Goal: Task Accomplishment & Management: Use online tool/utility

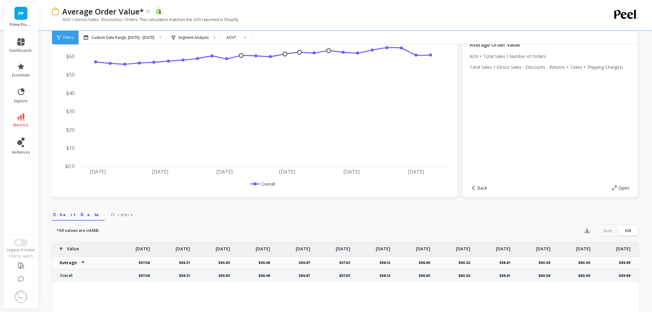
scroll to position [34, 0]
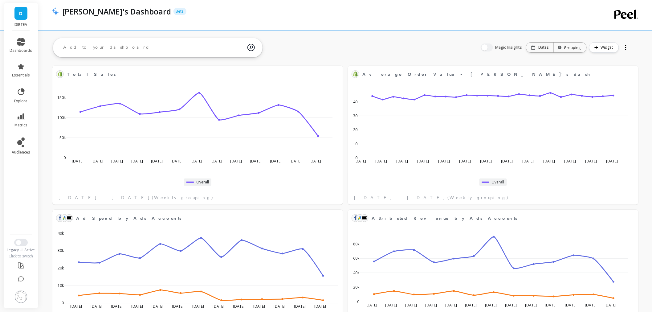
scroll to position [103, 563]
click at [24, 295] on img at bounding box center [21, 297] width 12 height 12
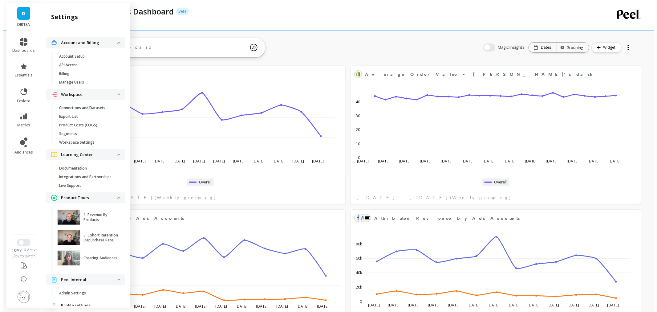
scroll to position [22, 0]
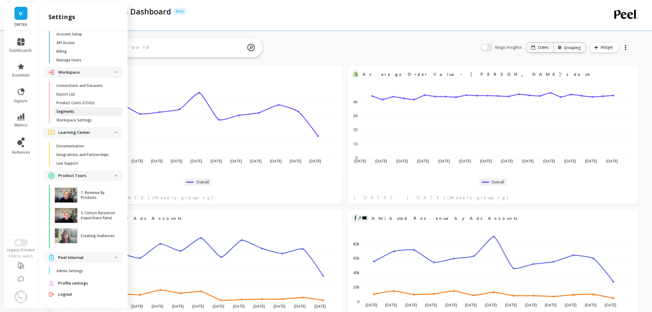
click at [78, 109] on span "Segments" at bounding box center [85, 111] width 59 height 5
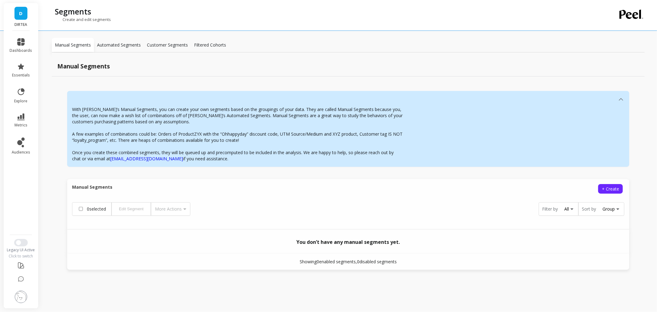
click at [19, 21] on div "D DIRTEA" at bounding box center [21, 17] width 35 height 28
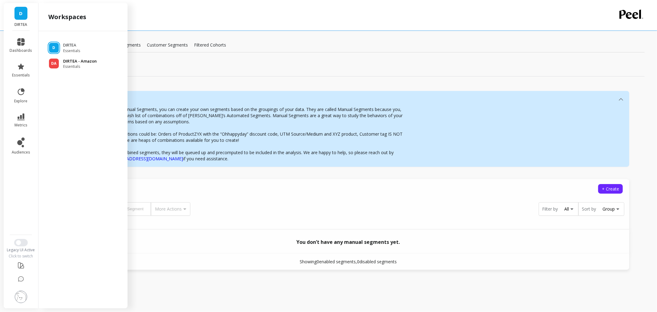
click at [72, 68] on span "Essentials" at bounding box center [80, 66] width 34 height 5
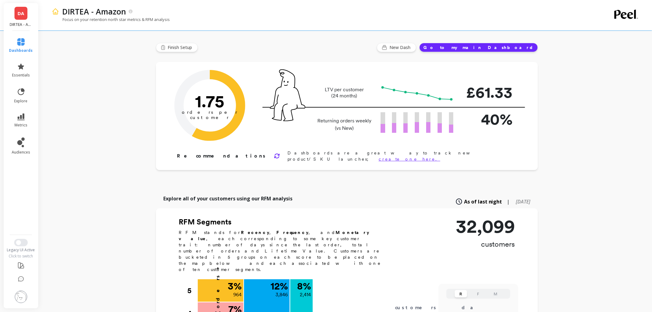
click at [23, 295] on img at bounding box center [21, 297] width 12 height 12
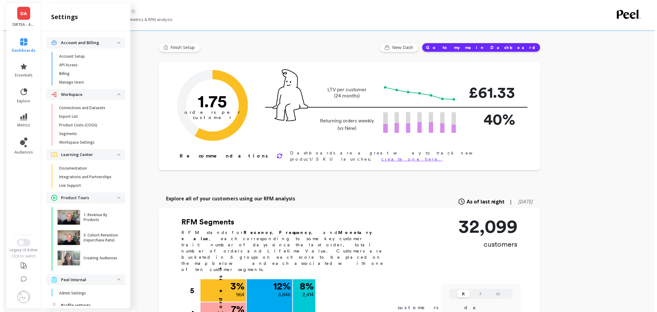
scroll to position [22, 0]
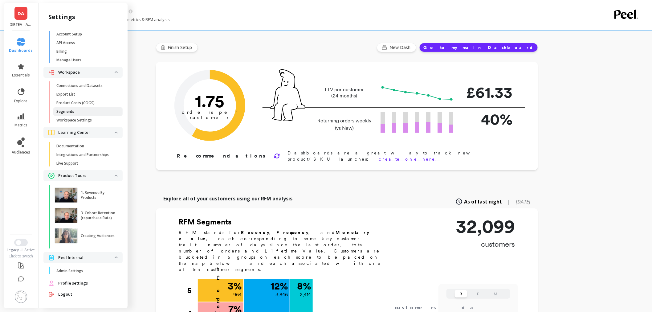
click at [73, 112] on p "Segments" at bounding box center [65, 111] width 18 height 5
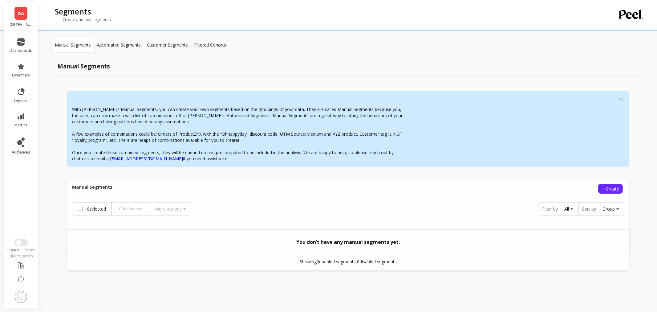
click at [18, 9] on link "DA" at bounding box center [20, 13] width 13 height 13
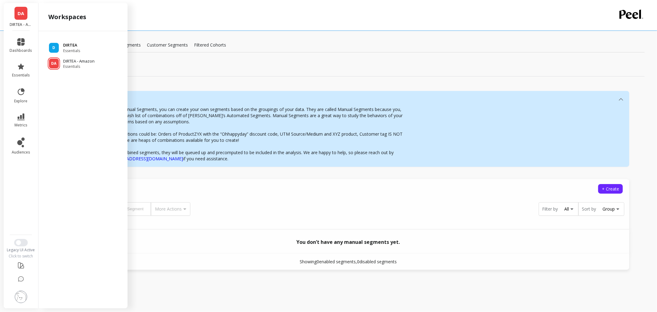
click at [74, 47] on p "DIRTEA" at bounding box center [71, 45] width 17 height 6
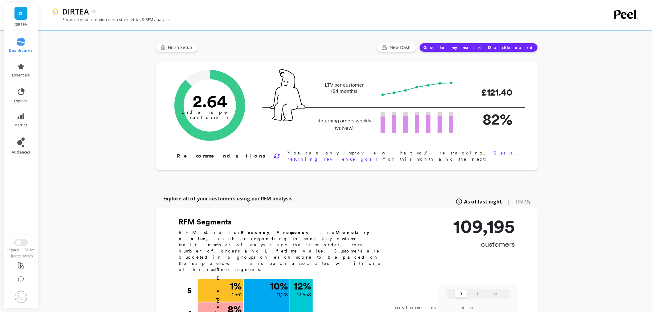
click at [17, 291] on img at bounding box center [21, 297] width 12 height 12
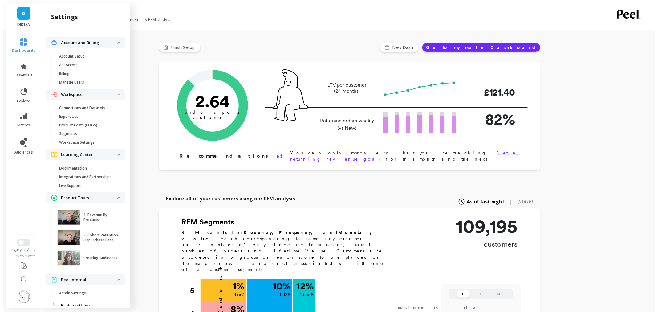
scroll to position [22, 0]
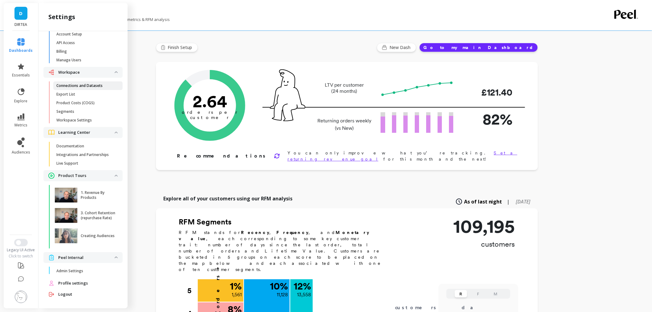
click at [80, 84] on p "Connections and Datasets" at bounding box center [79, 85] width 46 height 5
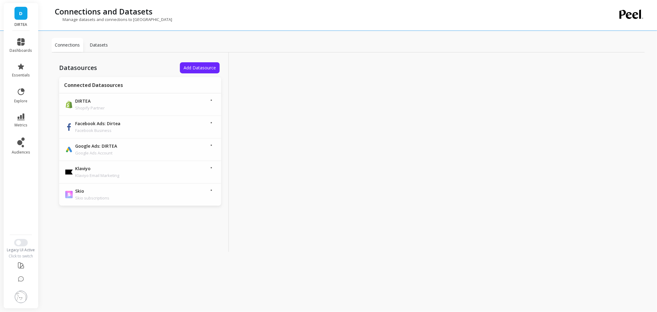
click at [25, 295] on img at bounding box center [21, 297] width 12 height 12
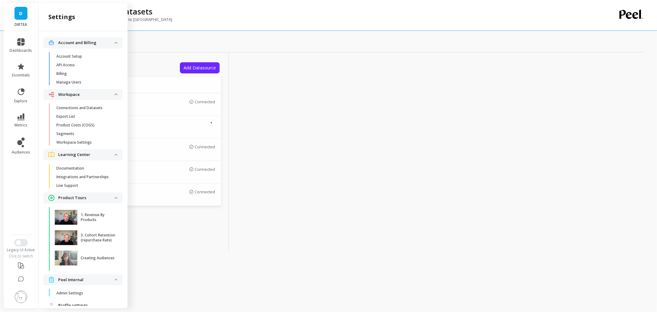
scroll to position [22, 0]
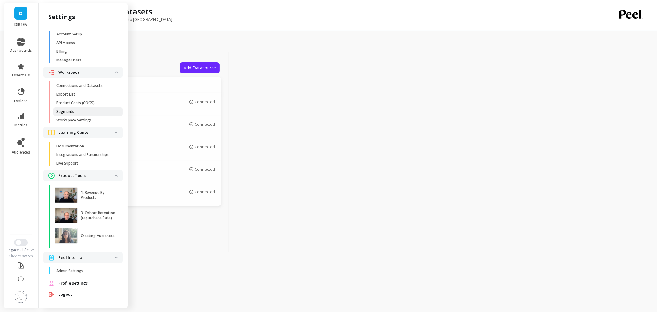
click at [72, 108] on link "Segments" at bounding box center [87, 111] width 69 height 9
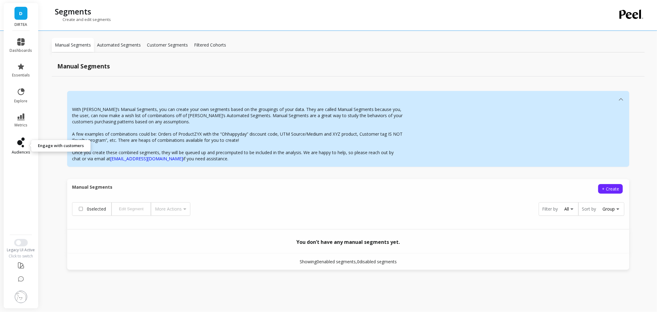
click at [20, 138] on icon at bounding box center [20, 142] width 7 height 10
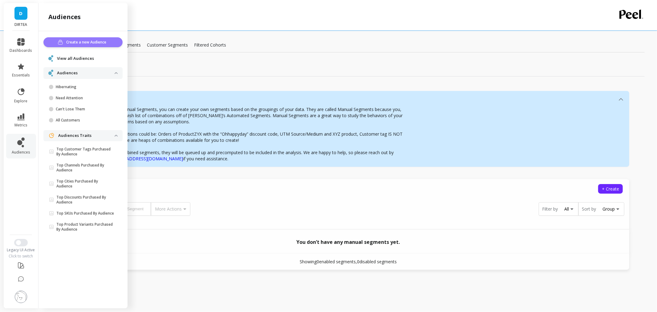
click at [90, 43] on span "Create a new Audience" at bounding box center [88, 42] width 42 height 6
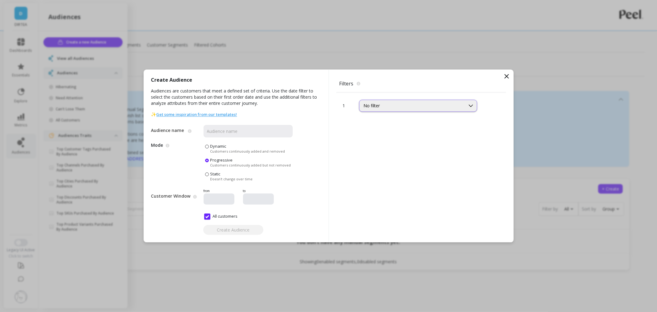
click at [404, 103] on div "No filter" at bounding box center [412, 106] width 97 height 6
type input "sub"
click at [399, 145] on div "Subscription Status" at bounding box center [418, 147] width 110 height 6
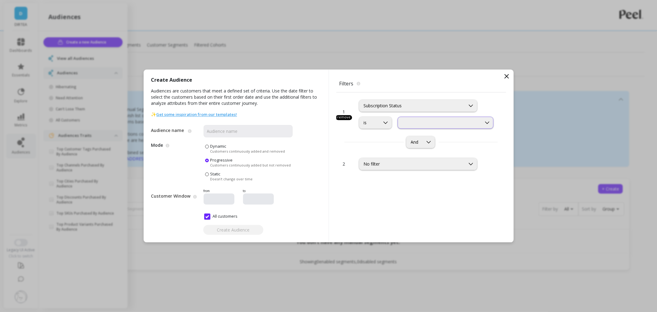
click at [426, 125] on div at bounding box center [440, 122] width 84 height 7
click at [403, 103] on div "Subscription Status" at bounding box center [412, 106] width 97 height 6
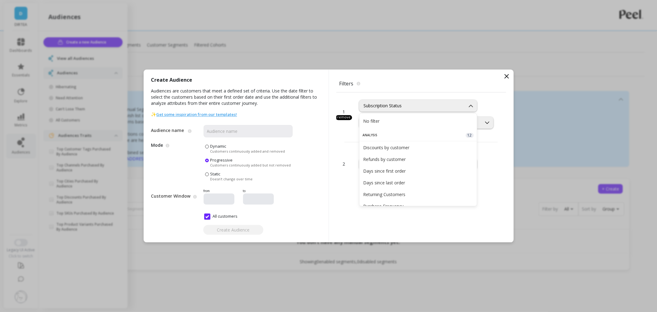
scroll to position [285, 0]
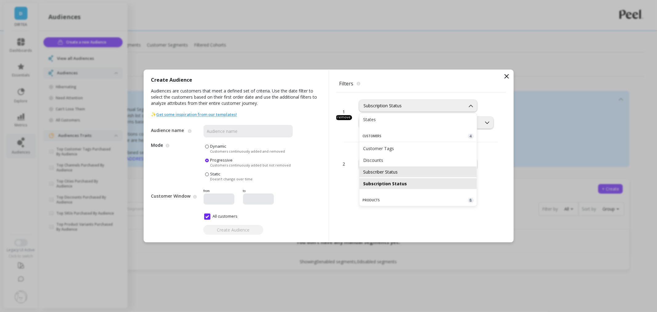
click at [398, 174] on div "Subscriber Status" at bounding box center [418, 172] width 110 height 6
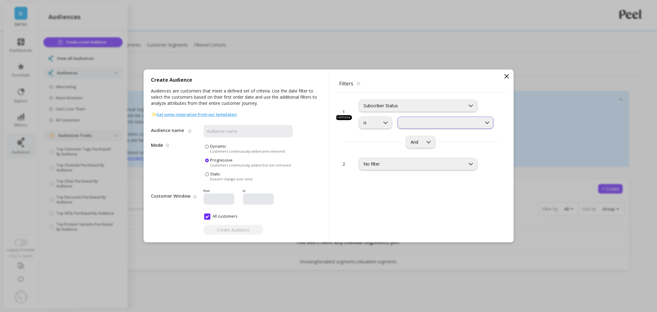
click at [426, 118] on div at bounding box center [446, 123] width 96 height 12
click at [410, 100] on div "Subscriber Status" at bounding box center [418, 106] width 118 height 12
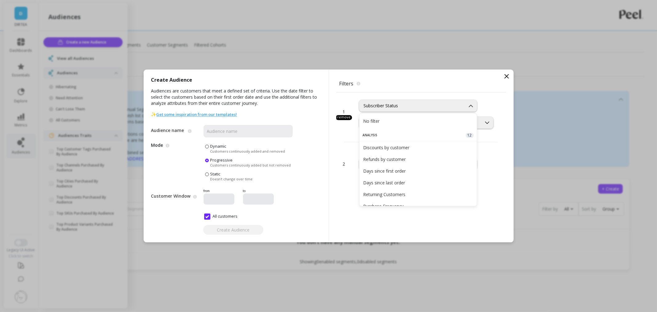
scroll to position [268, 0]
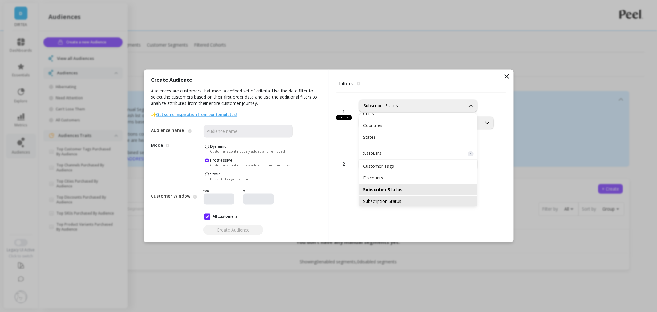
click at [397, 202] on div "Subscription Status" at bounding box center [418, 201] width 110 height 6
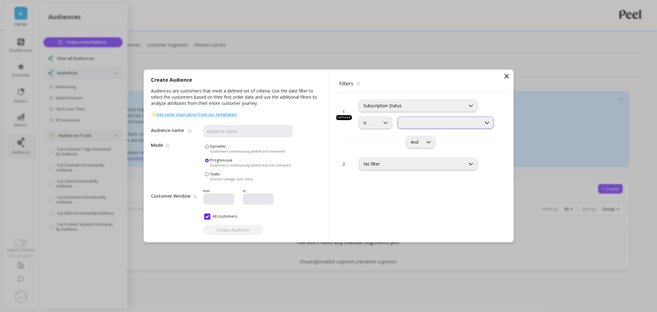
click at [425, 119] on div at bounding box center [440, 122] width 84 height 7
click at [406, 108] on div "Subscription Status" at bounding box center [412, 106] width 97 height 6
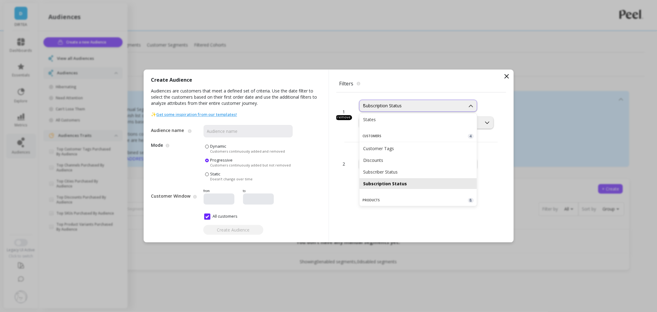
scroll to position [39, 0]
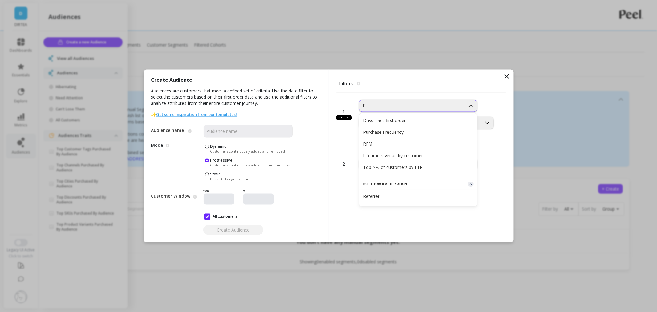
type input "fr"
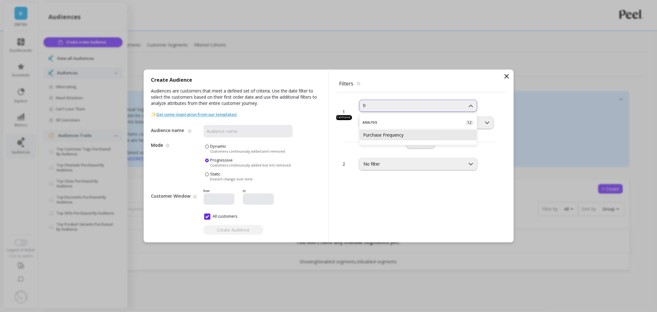
click at [401, 131] on div "Purchase Frequency" at bounding box center [418, 134] width 117 height 11
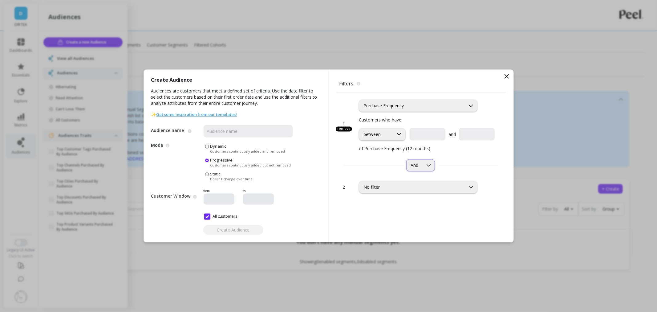
click at [411, 165] on div "And" at bounding box center [415, 165] width 8 height 6
click at [394, 165] on div "And" at bounding box center [422, 165] width 170 height 12
click at [399, 133] on icon at bounding box center [399, 134] width 7 height 7
click at [417, 133] on input "text" at bounding box center [428, 134] width 36 height 12
click at [360, 165] on div "And" at bounding box center [422, 165] width 170 height 12
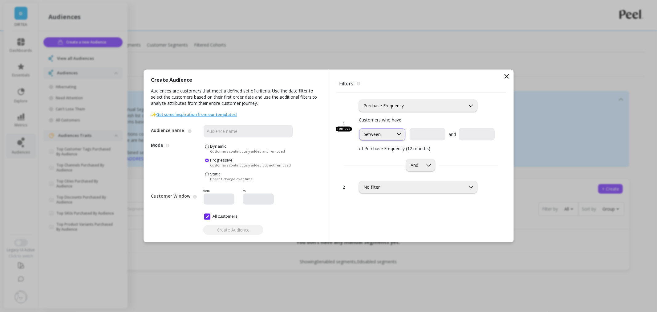
click at [395, 138] on div at bounding box center [400, 134] width 12 height 11
click at [339, 156] on div "1 remove option Purchase Frequency, selected. Purchase Frequency Customers who …" at bounding box center [422, 132] width 170 height 81
drag, startPoint x: 365, startPoint y: 149, endPoint x: 436, endPoint y: 150, distance: 71.5
click at [436, 150] on p "of Purchase Frequency (12 months)" at bounding box center [427, 148] width 136 height 6
click at [508, 75] on icon at bounding box center [507, 77] width 4 height 4
